Goal: Task Accomplishment & Management: Manage account settings

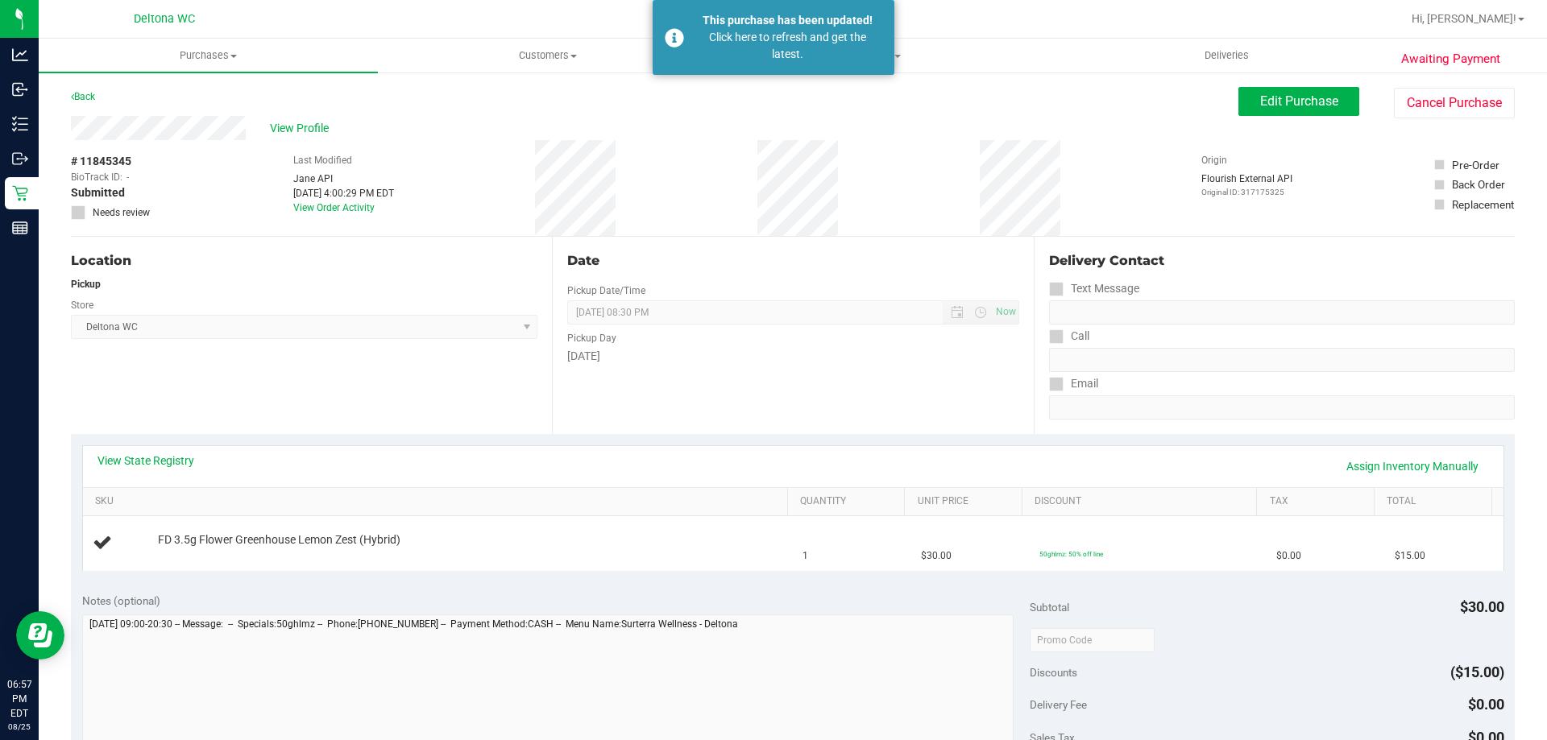
click at [95, 87] on div "Back" at bounding box center [83, 96] width 24 height 19
click at [95, 89] on div "Back" at bounding box center [83, 96] width 24 height 19
click at [91, 104] on div "Back" at bounding box center [83, 96] width 24 height 19
click at [91, 101] on link "Back" at bounding box center [83, 96] width 24 height 11
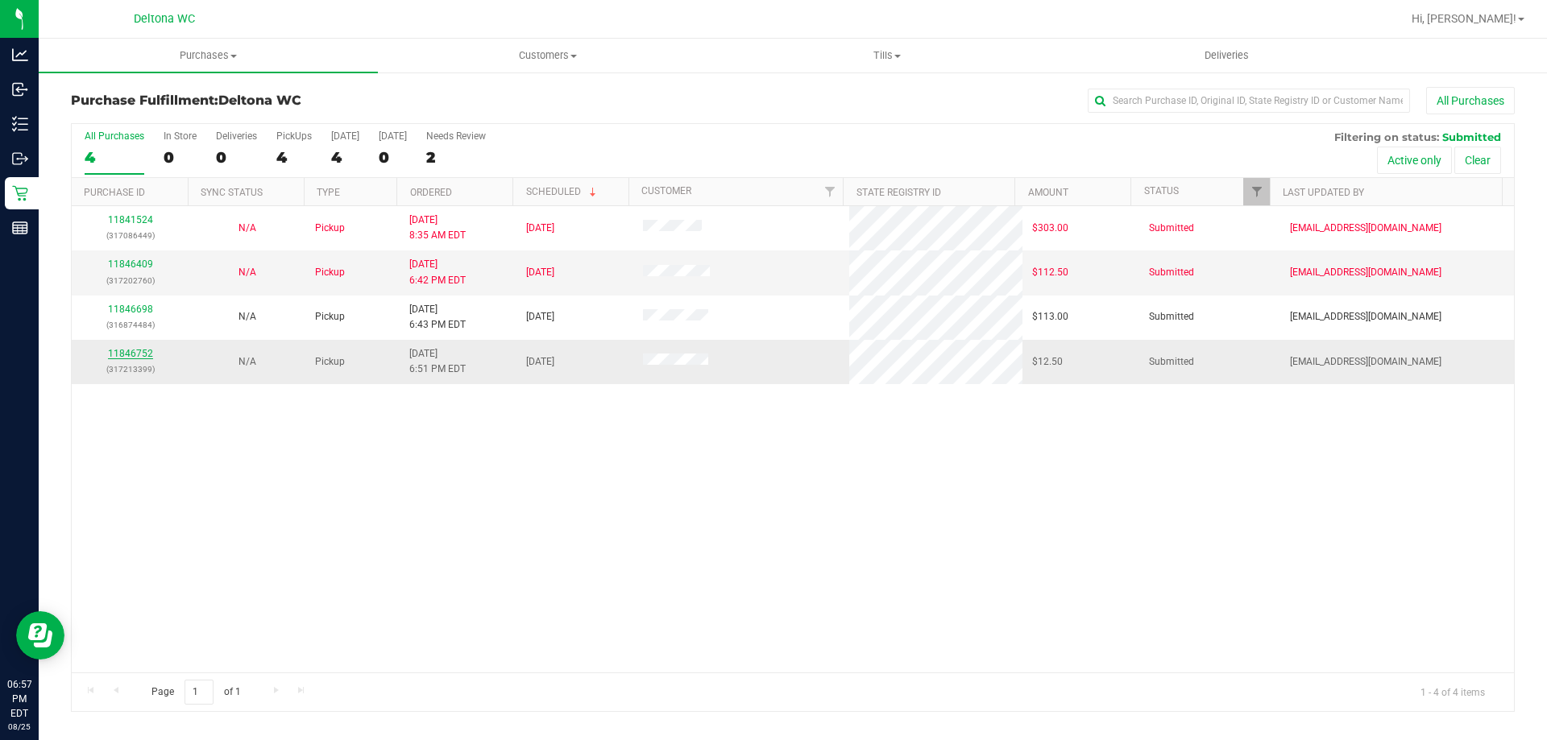
click at [147, 351] on link "11846752" at bounding box center [130, 353] width 45 height 11
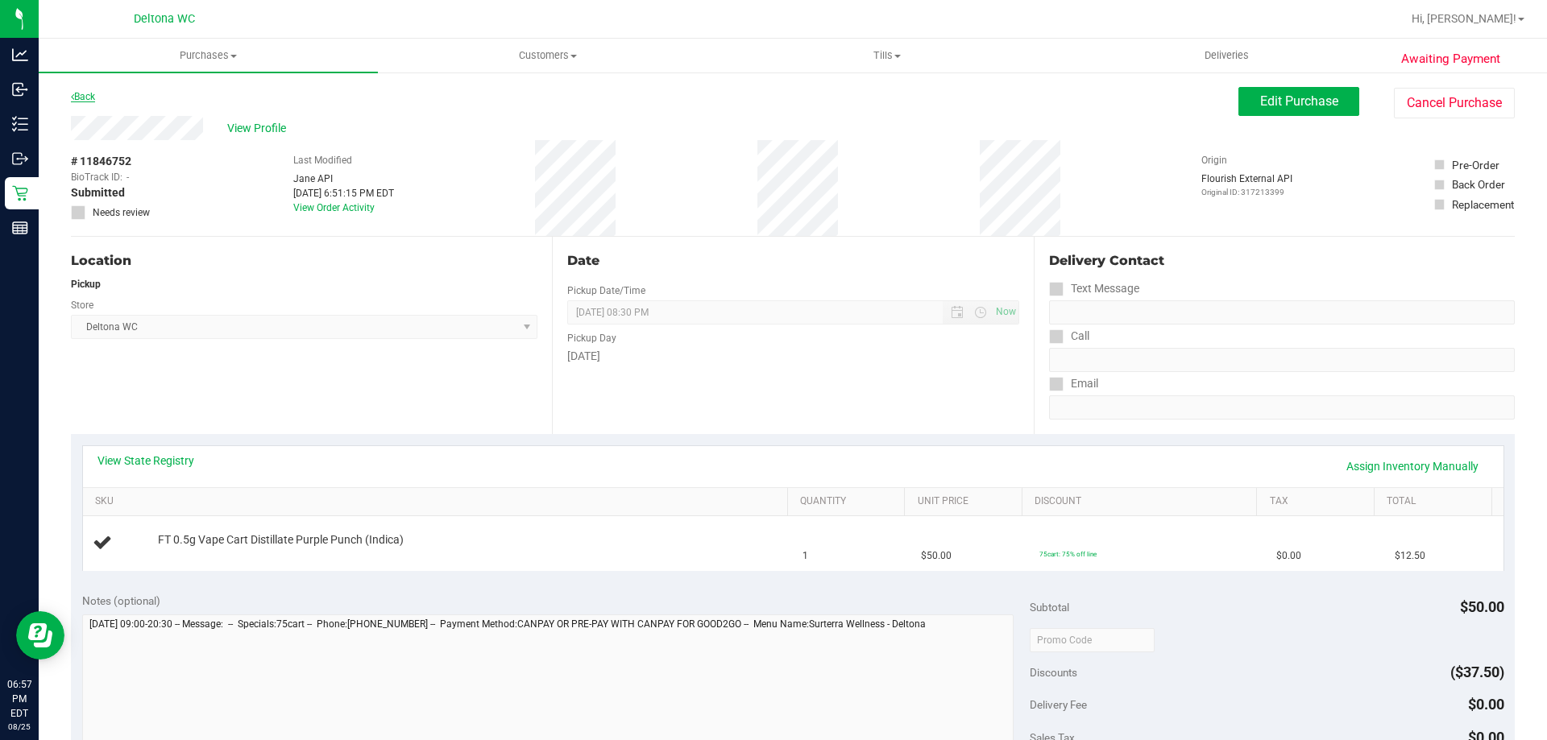
click at [84, 97] on link "Back" at bounding box center [83, 96] width 24 height 11
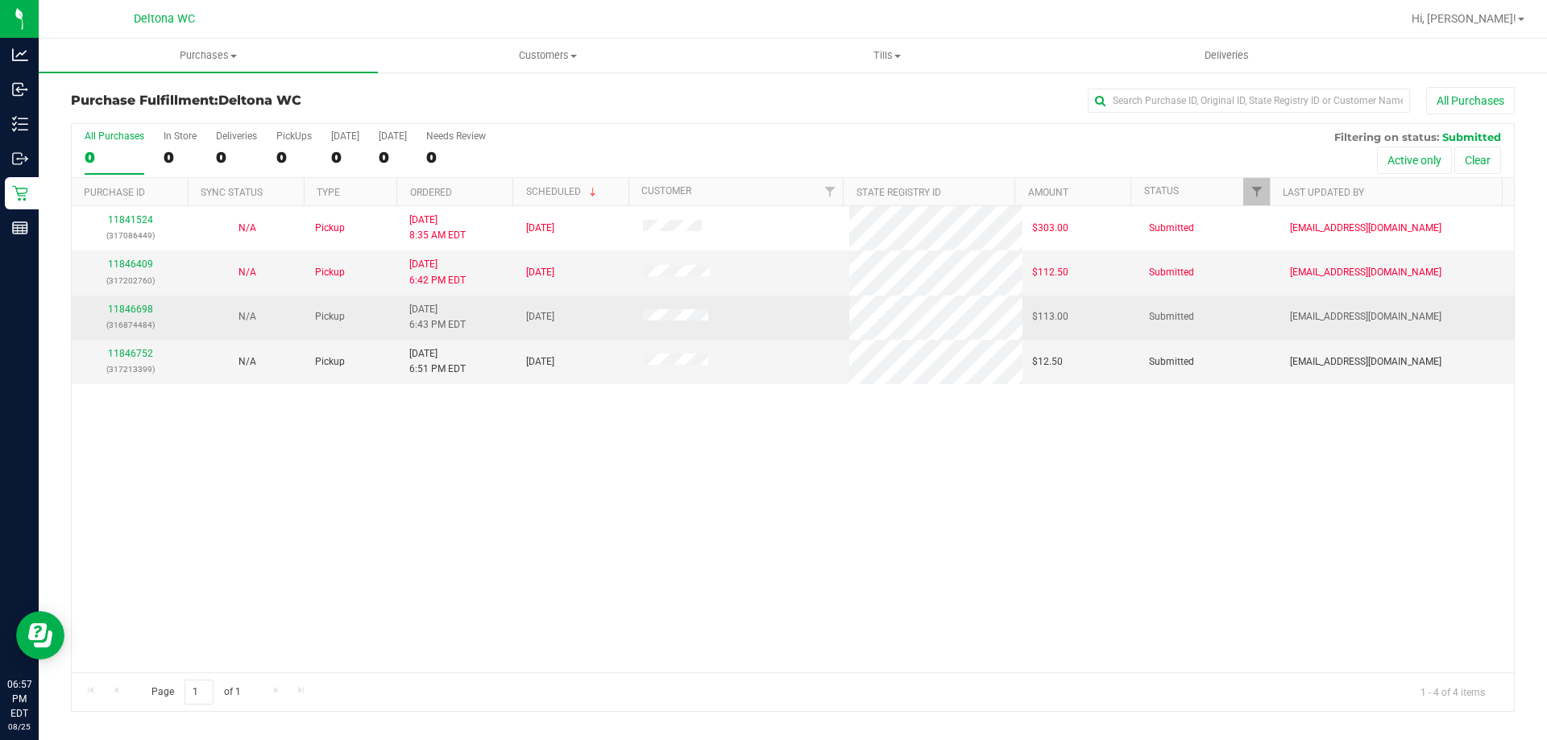
click at [131, 299] on td "11846698 (316874484)" at bounding box center [130, 318] width 117 height 44
click at [132, 304] on div "11846698 (316874484)" at bounding box center [129, 317] width 97 height 31
click at [135, 305] on link "11846698" at bounding box center [130, 309] width 45 height 11
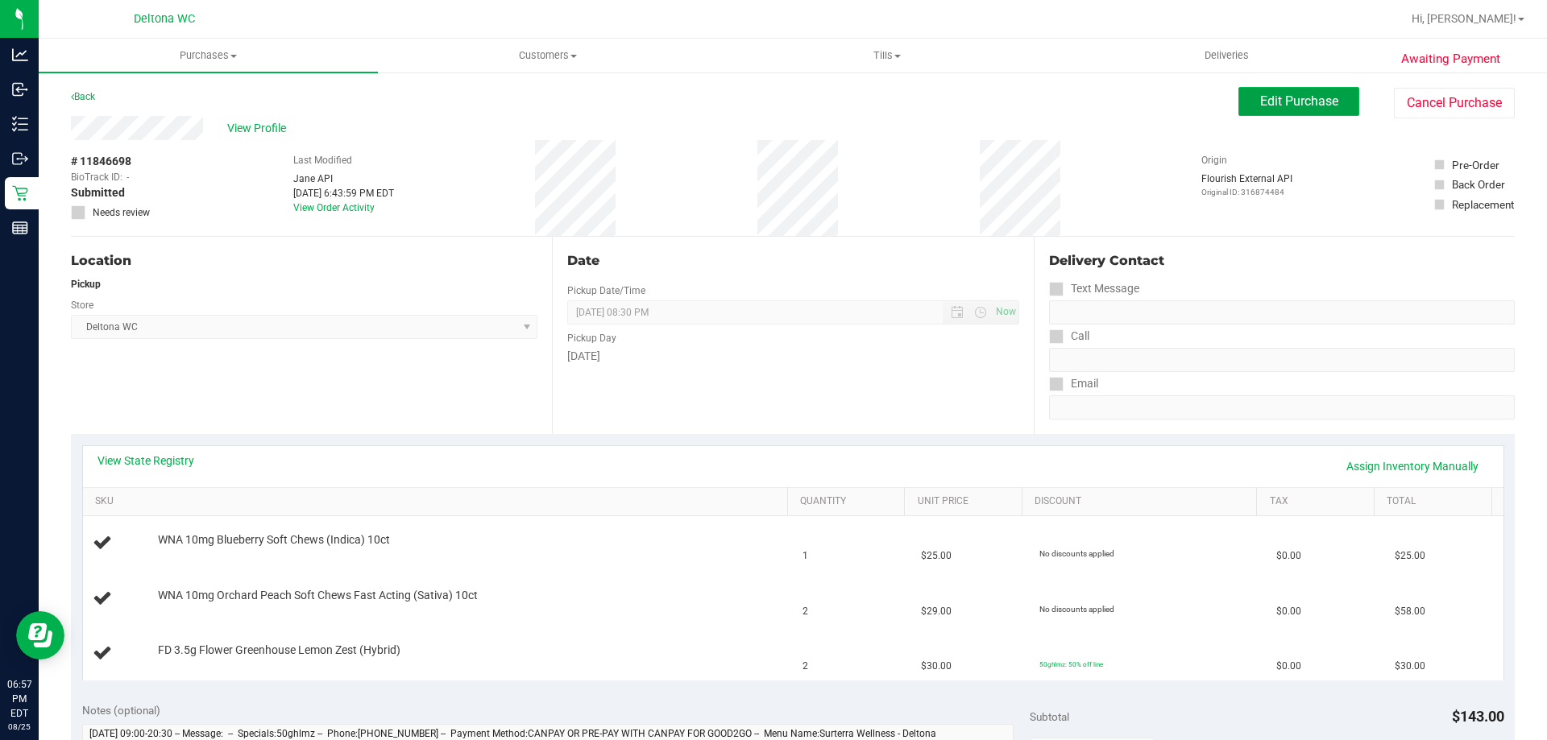
click at [1300, 107] on span "Edit Purchase" at bounding box center [1299, 100] width 78 height 15
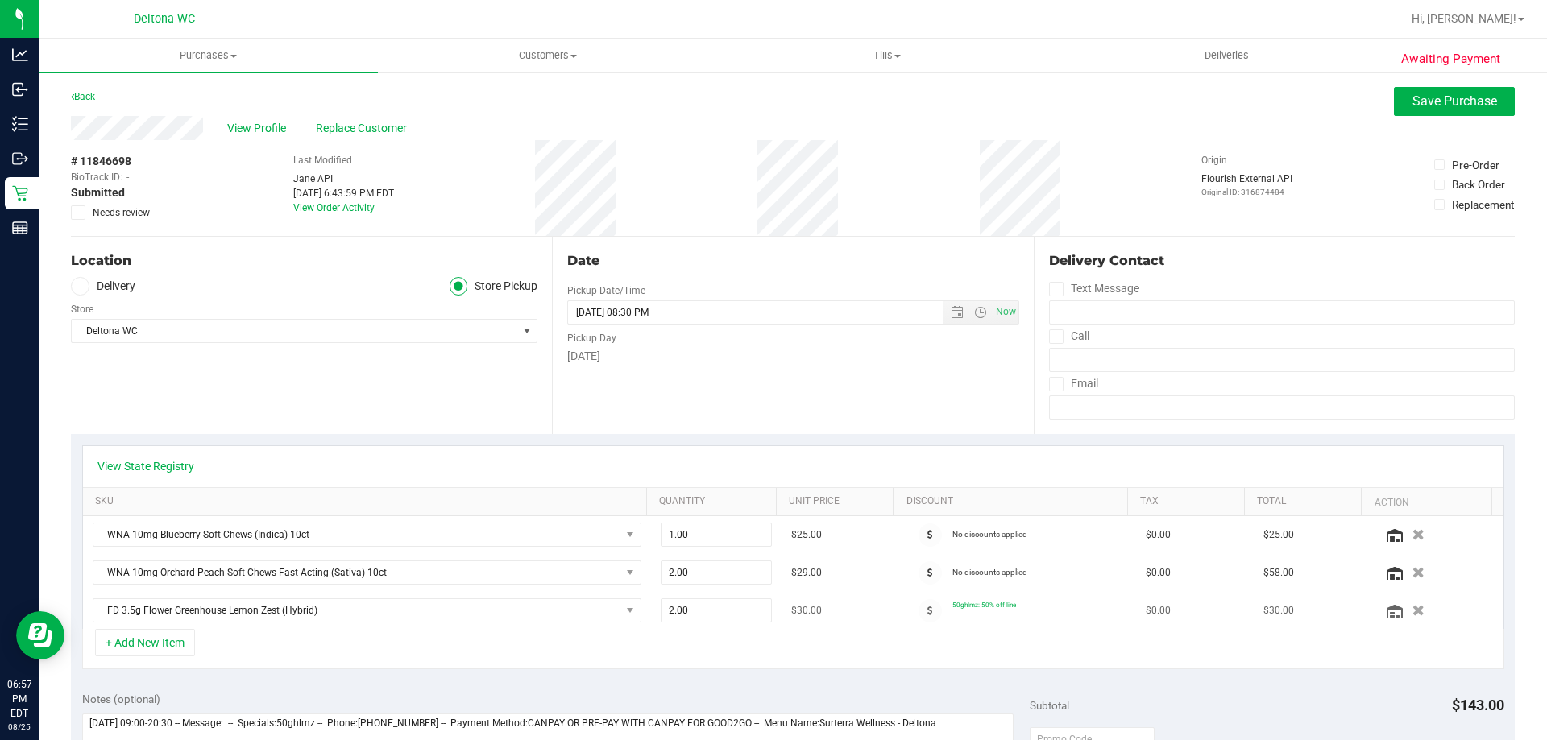
click at [178, 626] on td "FD 3.5g Flower Greenhouse Lemon Zest (Hybrid)" at bounding box center [367, 610] width 568 height 37
click at [172, 642] on button "+ Add New Item" at bounding box center [145, 642] width 100 height 27
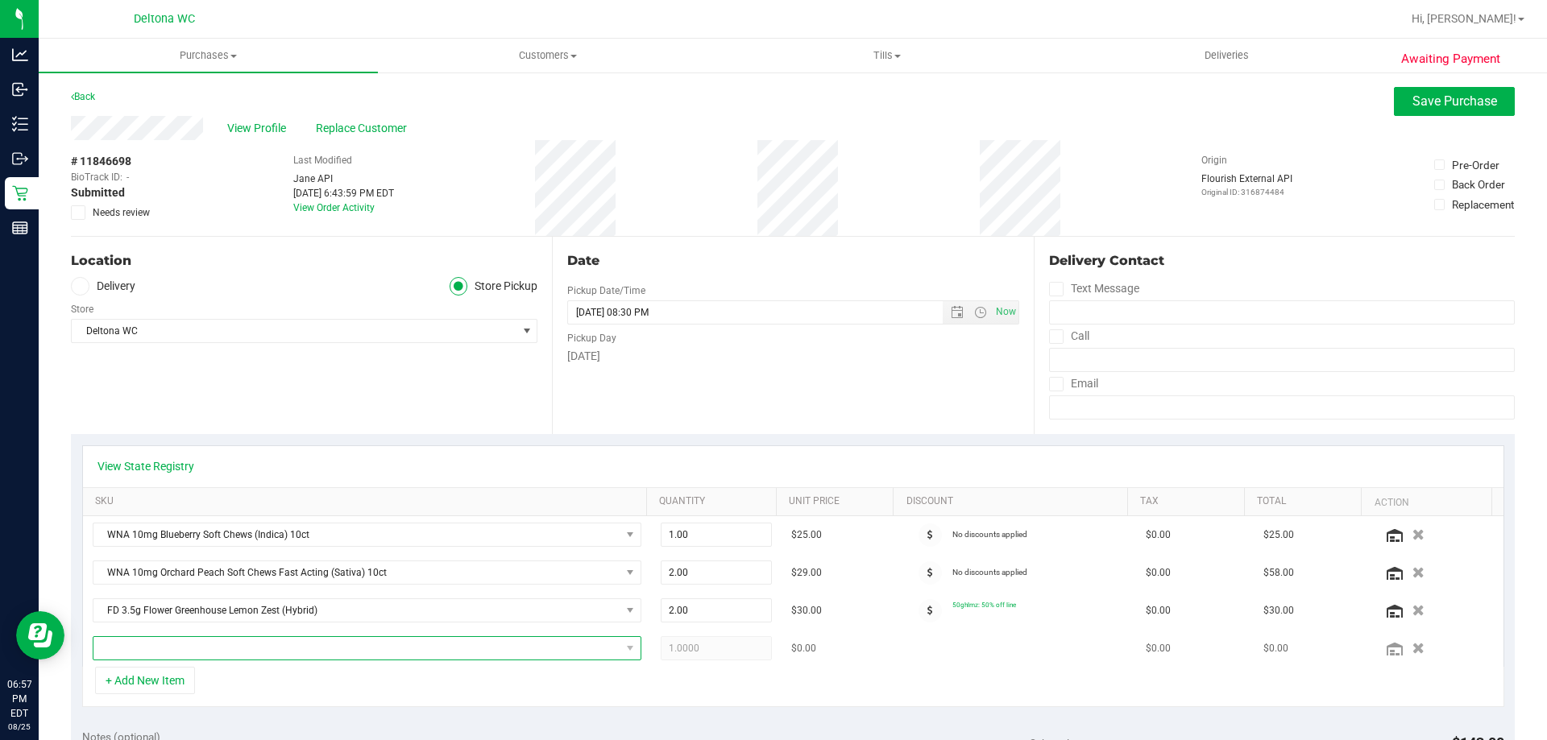
click at [223, 642] on span "NO DATA FOUND" at bounding box center [356, 648] width 527 height 23
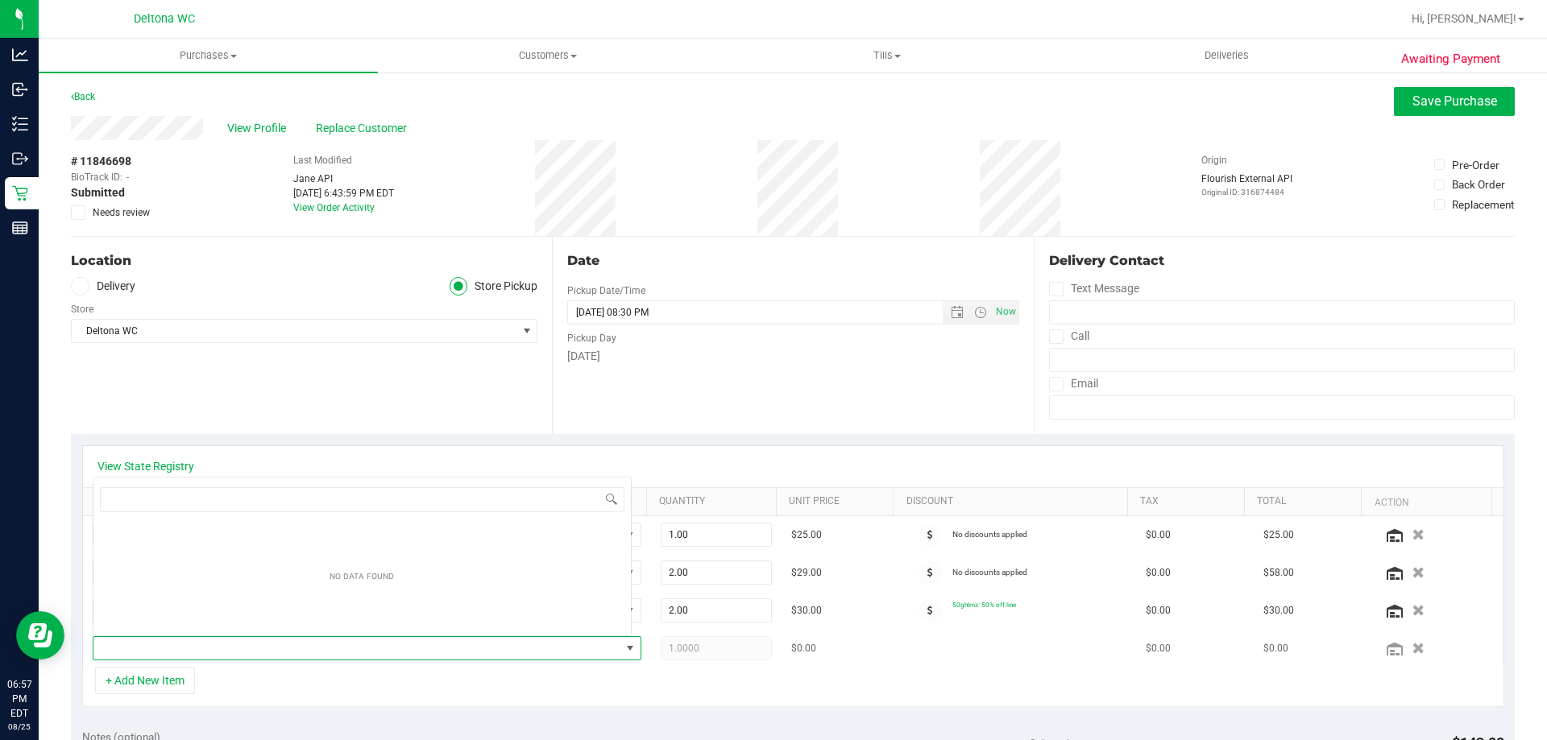
scroll to position [24, 534]
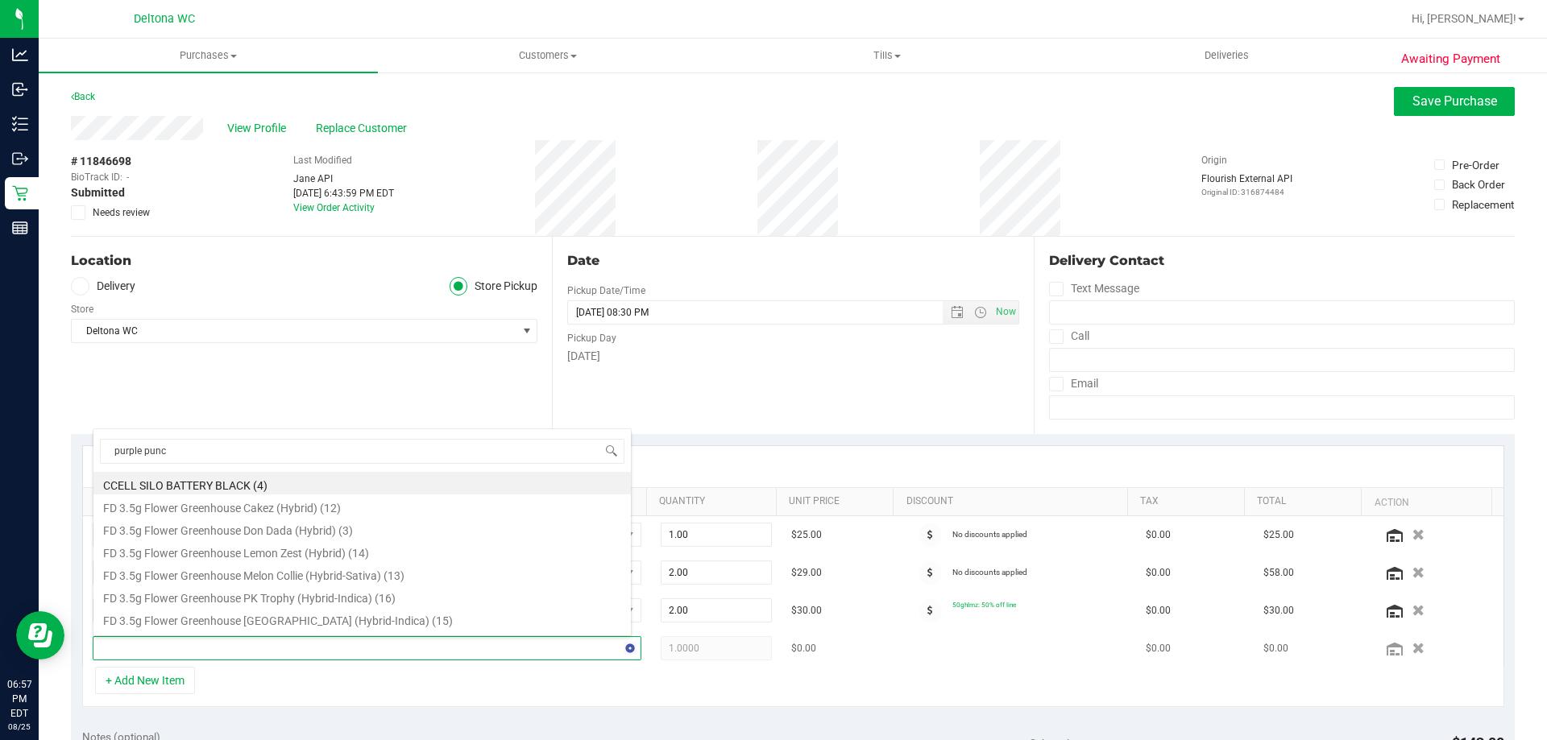
type input "purple punch"
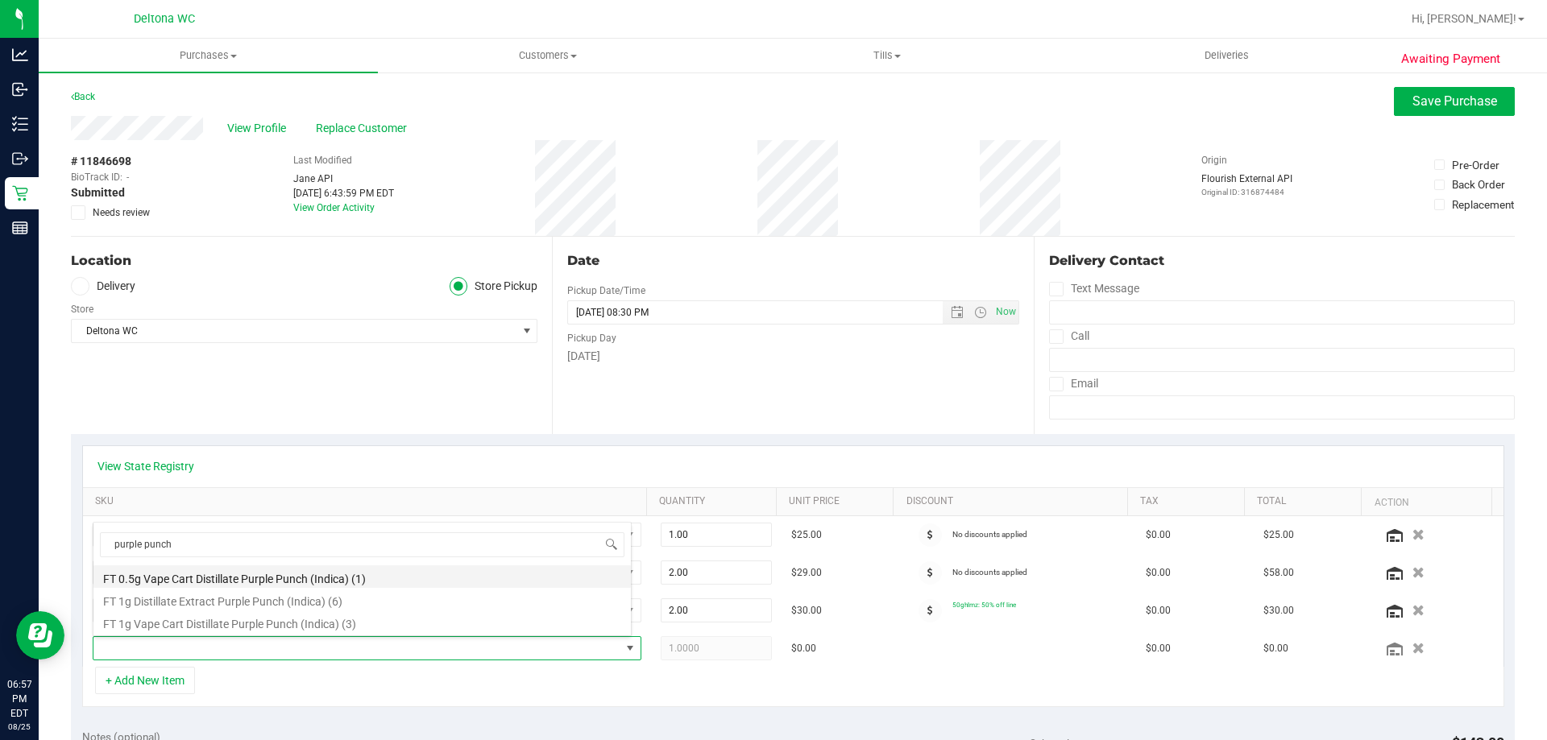
click at [335, 581] on li "FT 0.5g Vape Cart Distillate Purple Punch (Indica) (1)" at bounding box center [361, 577] width 537 height 23
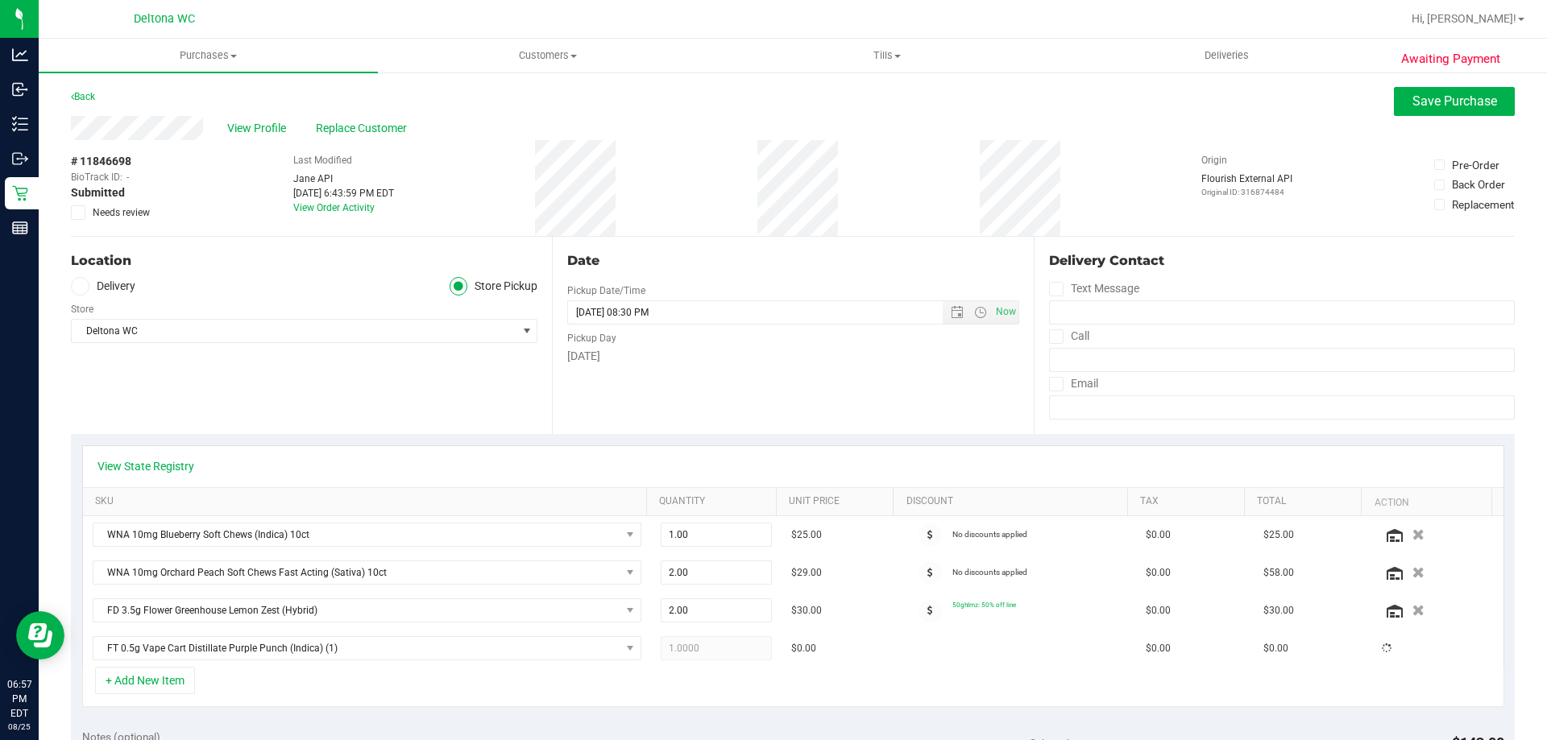
click at [668, 436] on div "View State Registry SKU Quantity Unit Price Discount Tax Total Action WNA 10mg …" at bounding box center [793, 576] width 1444 height 284
click at [172, 458] on link "View State Registry" at bounding box center [145, 466] width 97 height 16
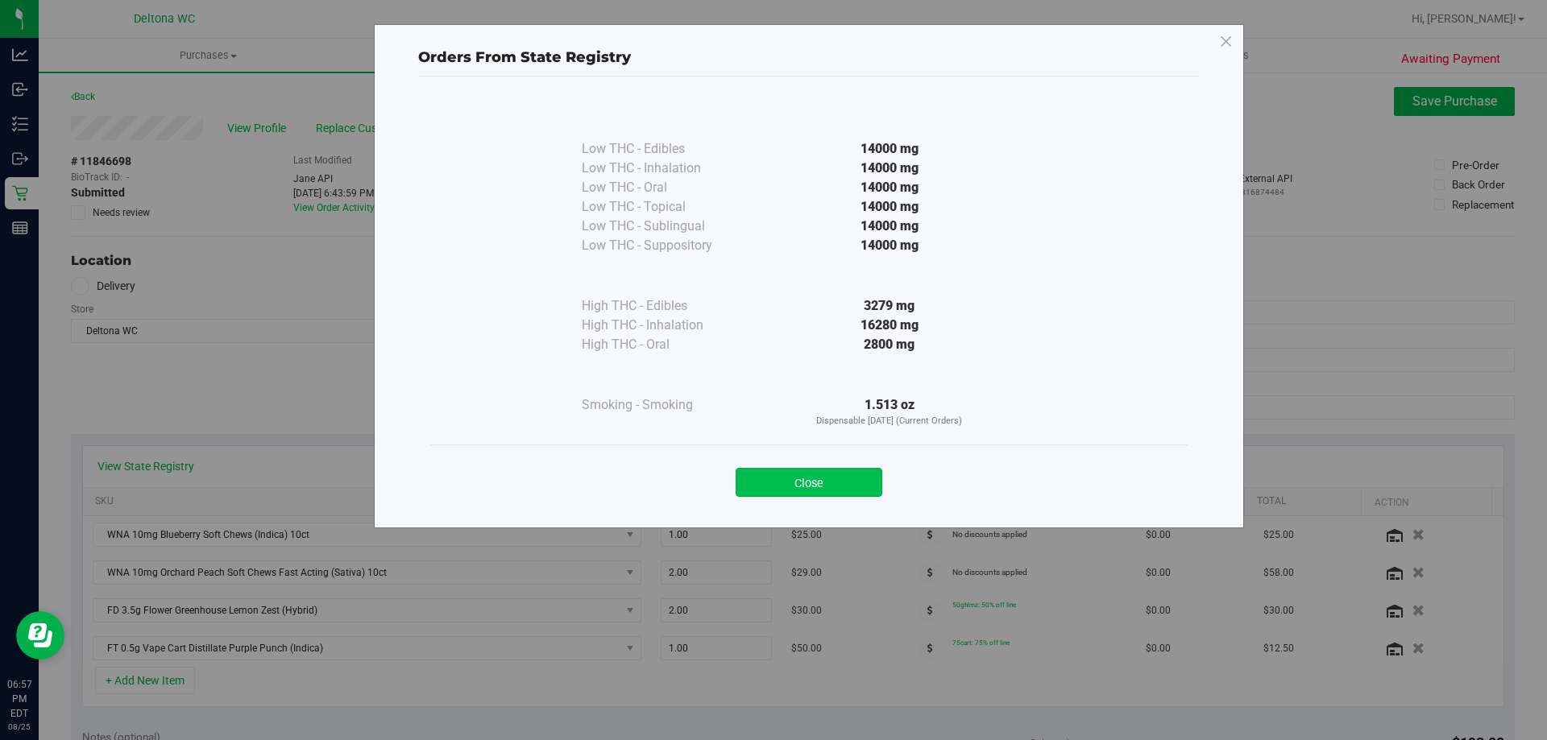
click at [858, 494] on button "Close" at bounding box center [809, 482] width 147 height 29
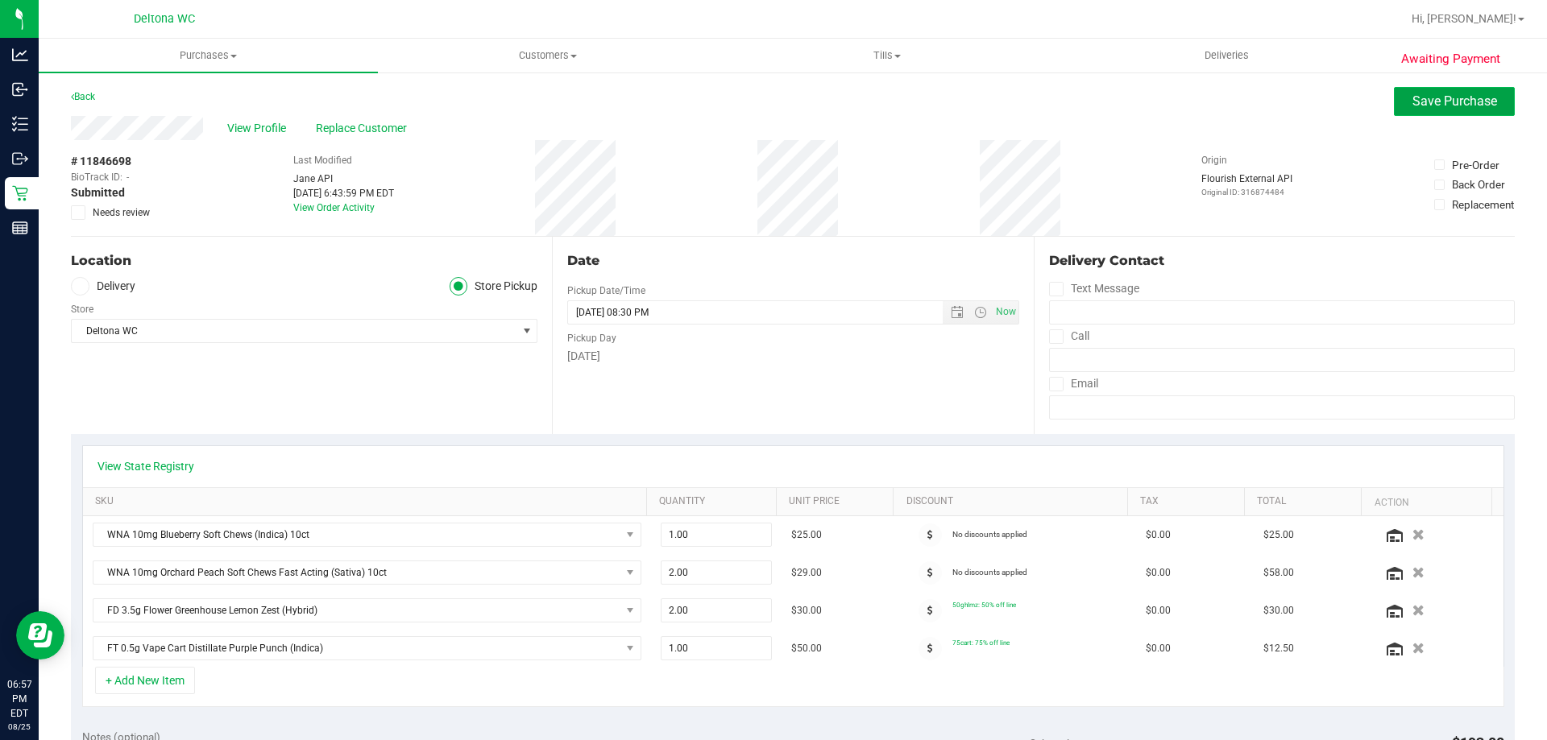
click at [1439, 103] on span "Save Purchase" at bounding box center [1454, 100] width 85 height 15
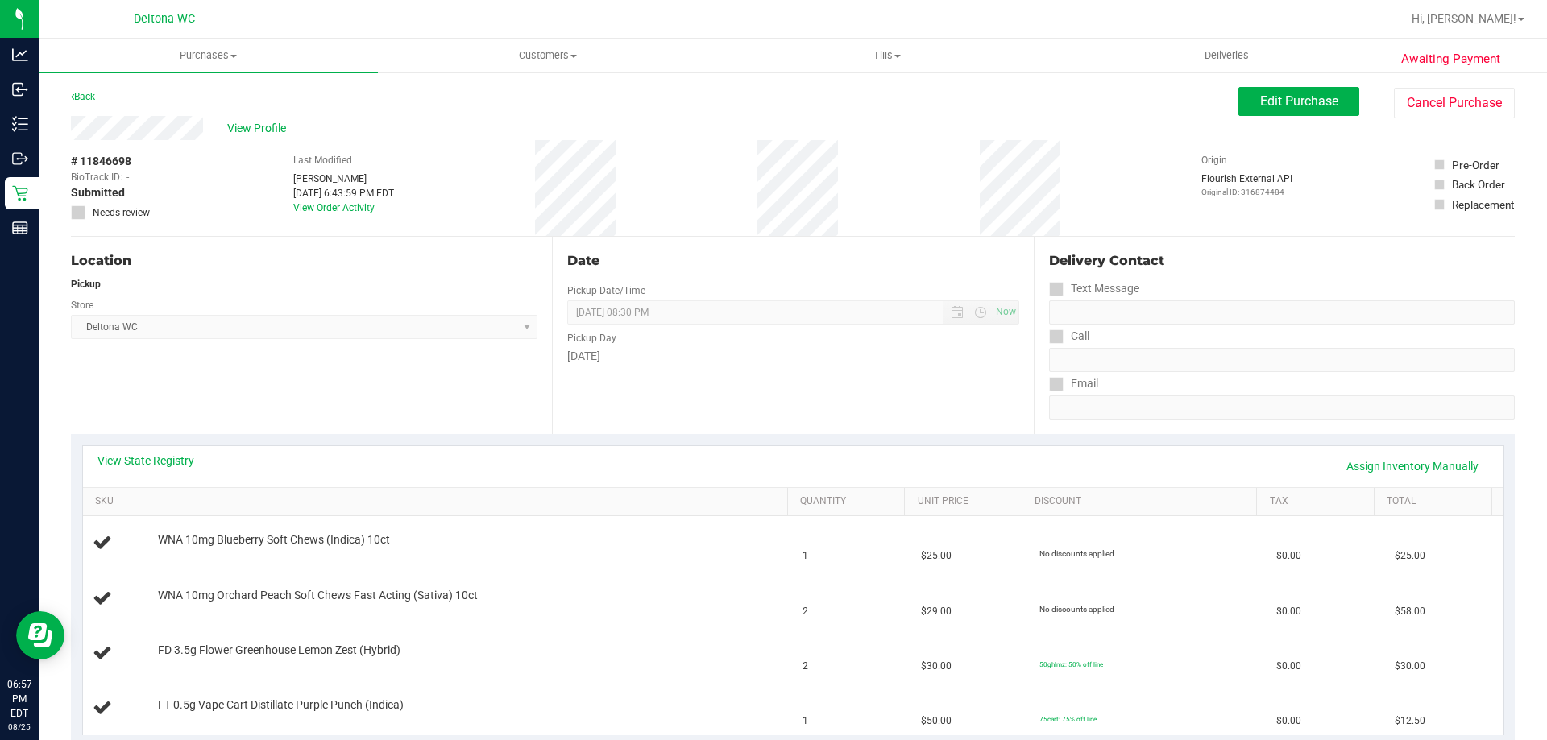
click at [263, 118] on div "View Profile" at bounding box center [654, 128] width 1167 height 24
click at [263, 121] on span "View Profile" at bounding box center [259, 128] width 64 height 17
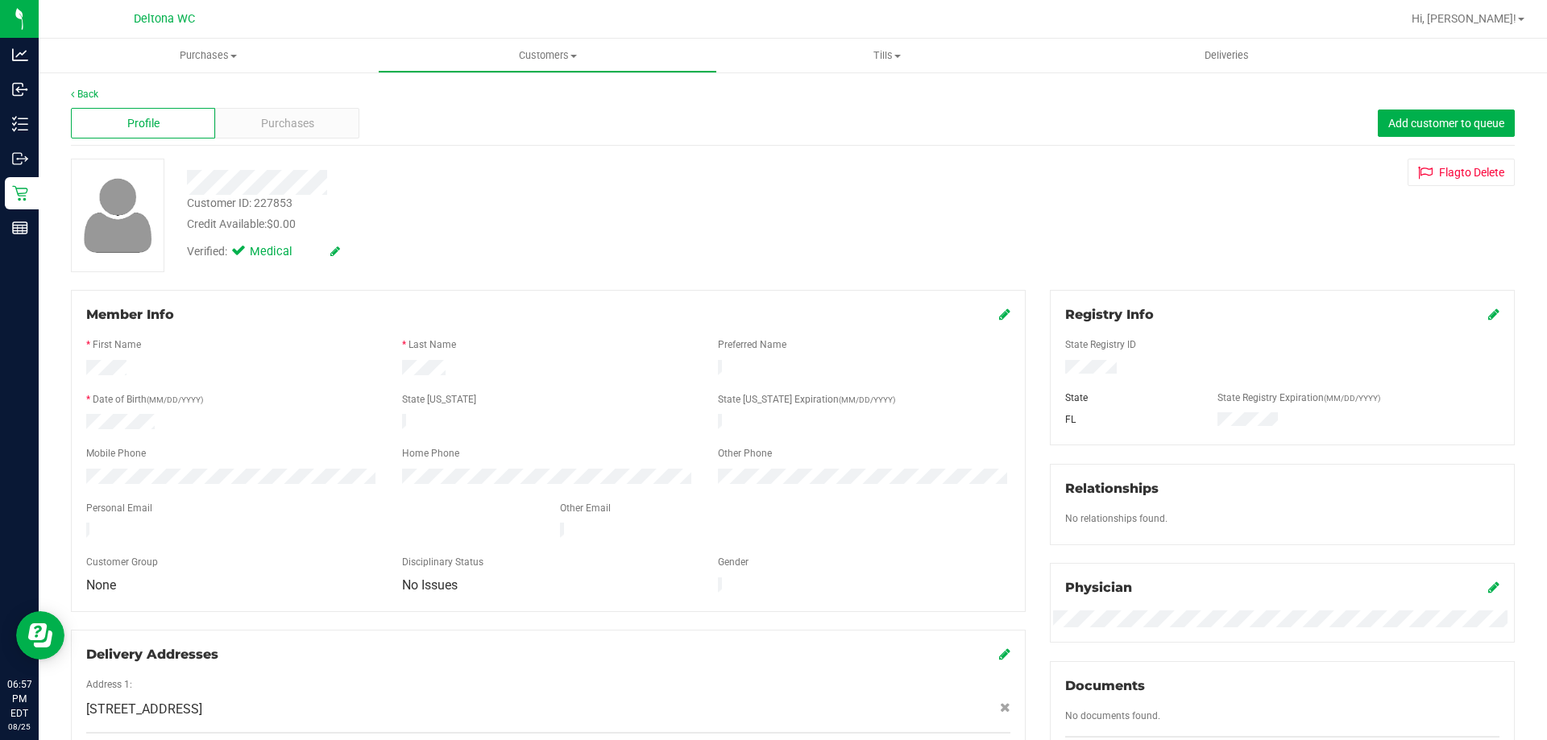
click at [238, 144] on div "Profile Purchases Add customer to queue" at bounding box center [793, 124] width 1444 height 44
click at [256, 129] on div "Purchases" at bounding box center [287, 123] width 144 height 31
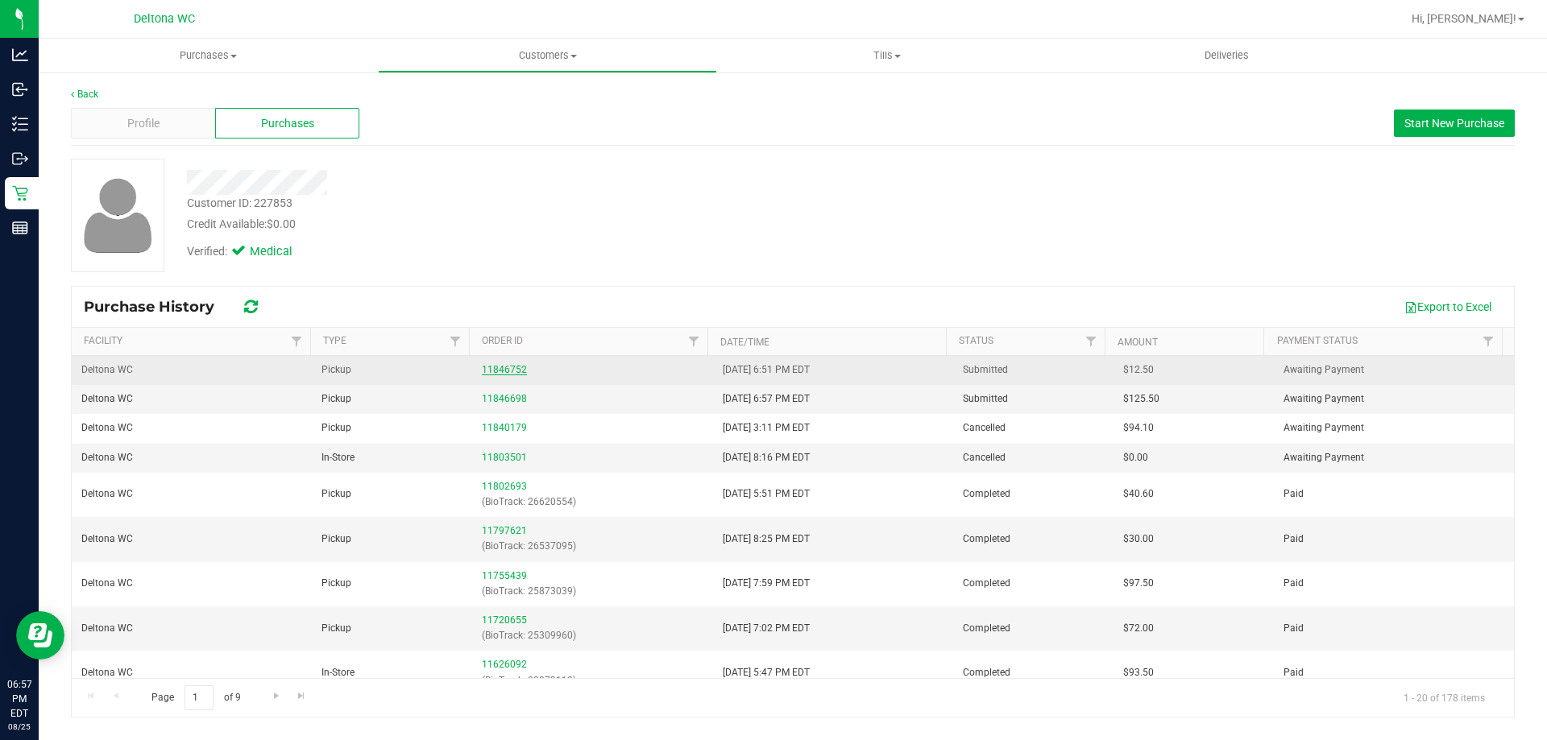
click at [485, 366] on link "11846752" at bounding box center [504, 369] width 45 height 11
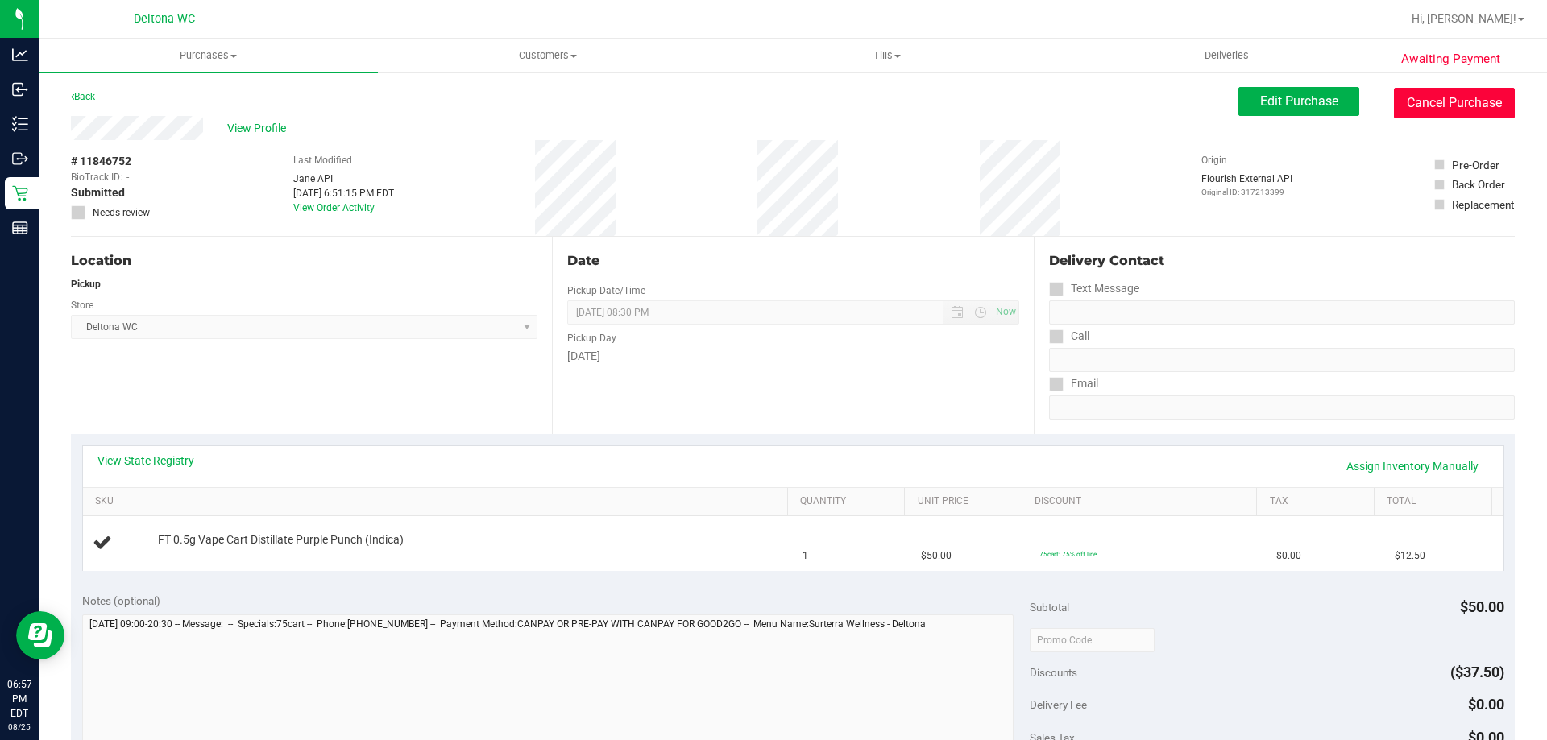
click at [1451, 96] on button "Cancel Purchase" at bounding box center [1454, 103] width 121 height 31
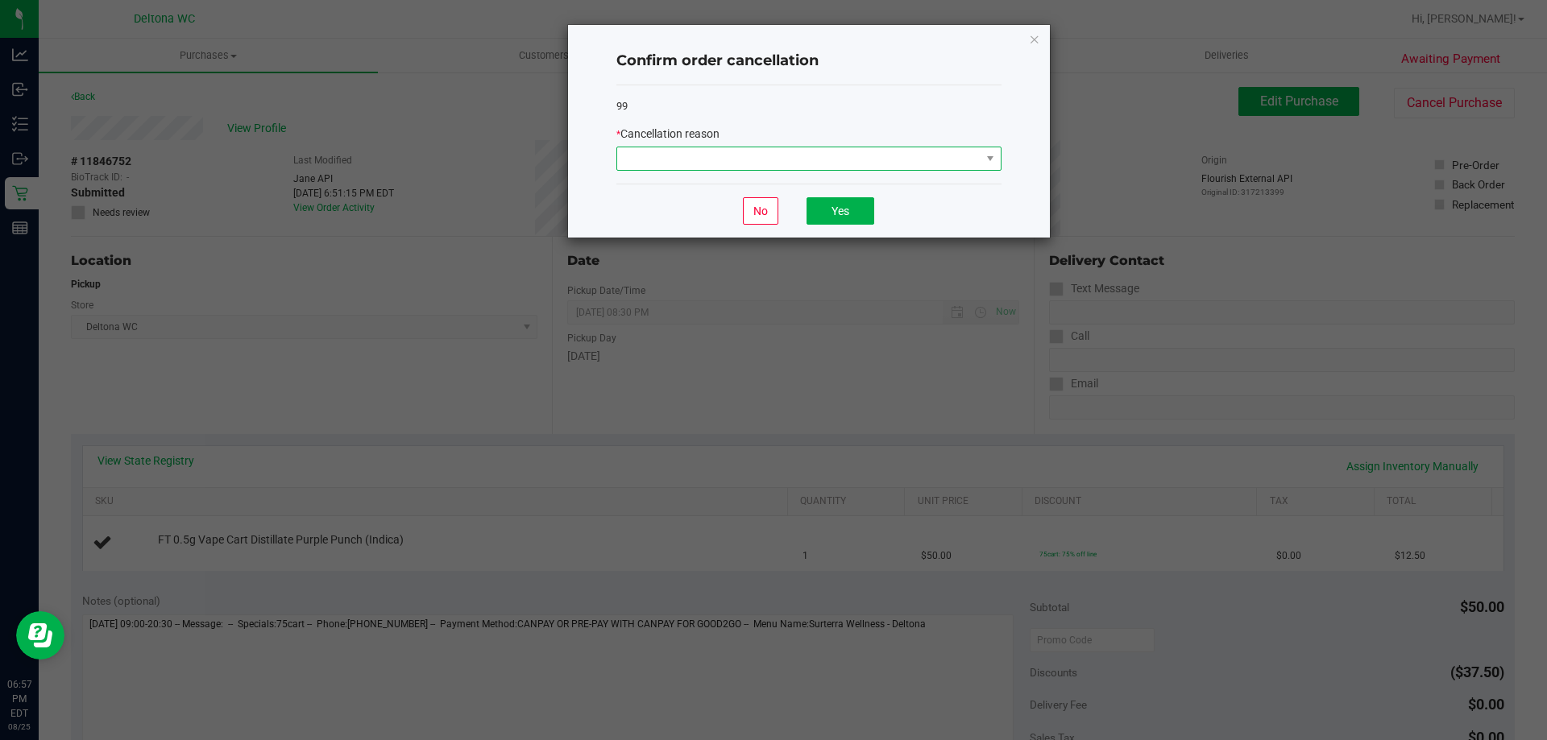
click at [777, 154] on span at bounding box center [798, 158] width 363 height 23
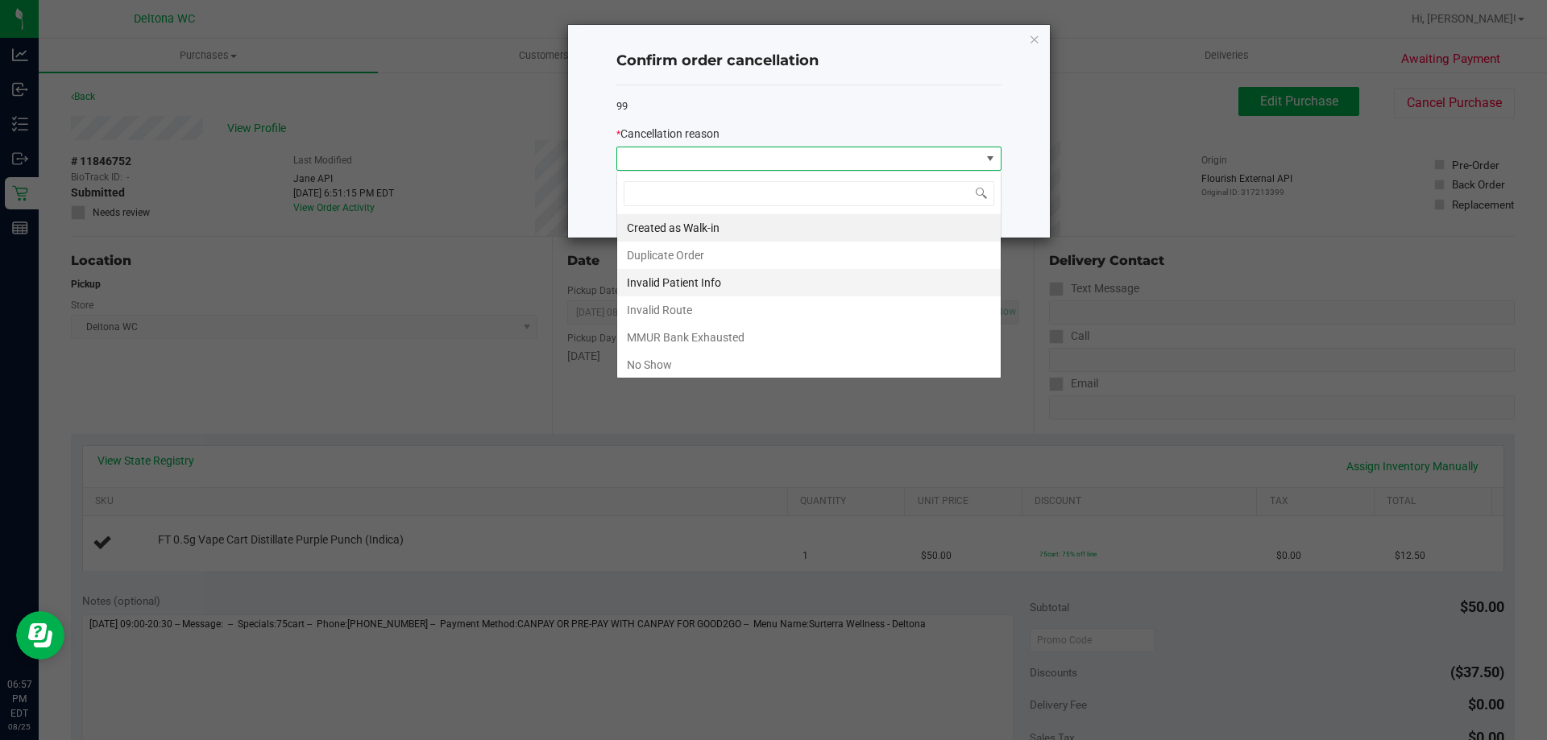
scroll to position [24, 385]
click at [708, 248] on li "Duplicate Order" at bounding box center [808, 255] width 383 height 27
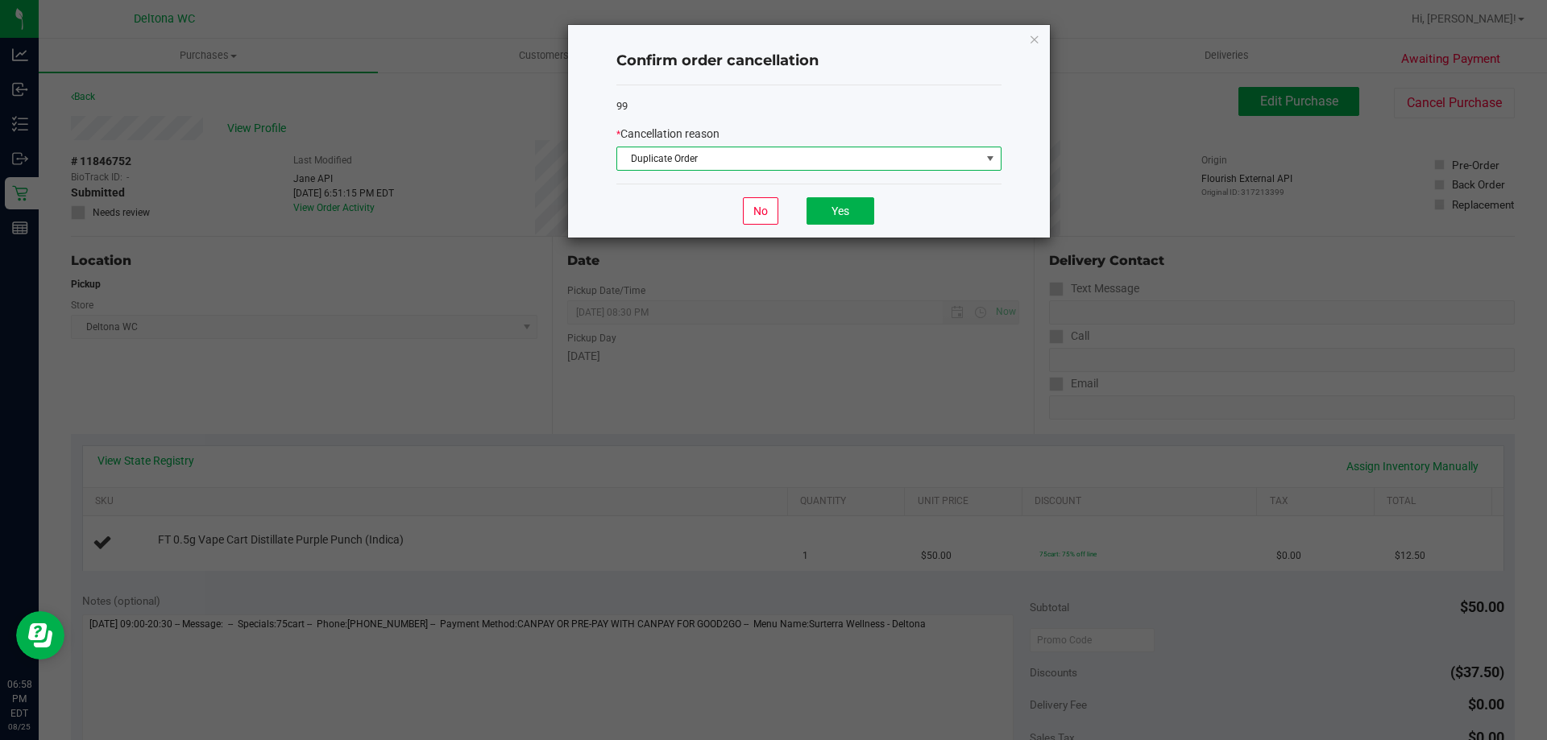
click at [843, 227] on div "No Yes" at bounding box center [808, 211] width 385 height 54
click at [843, 220] on button "Yes" at bounding box center [840, 210] width 68 height 27
